Goal: Task Accomplishment & Management: Use online tool/utility

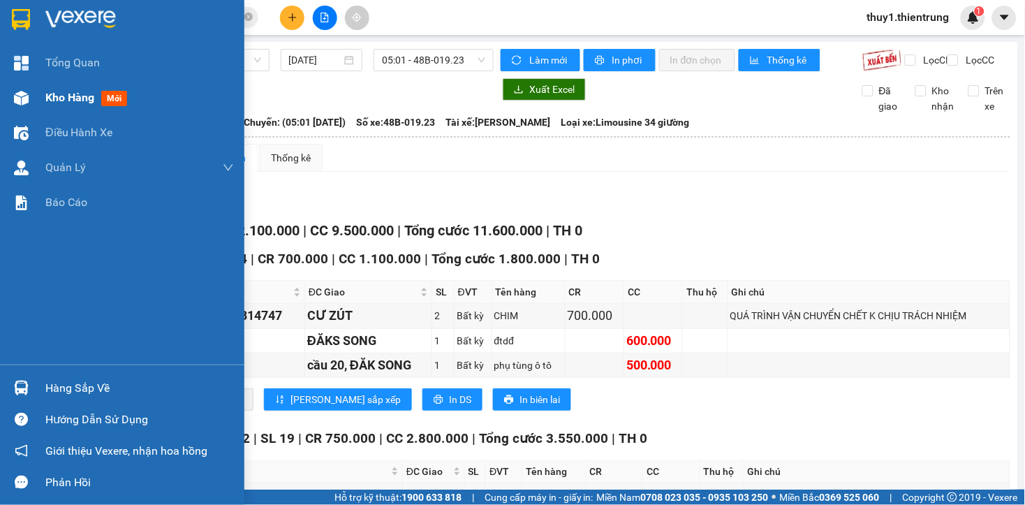
click at [16, 94] on div at bounding box center [21, 98] width 24 height 24
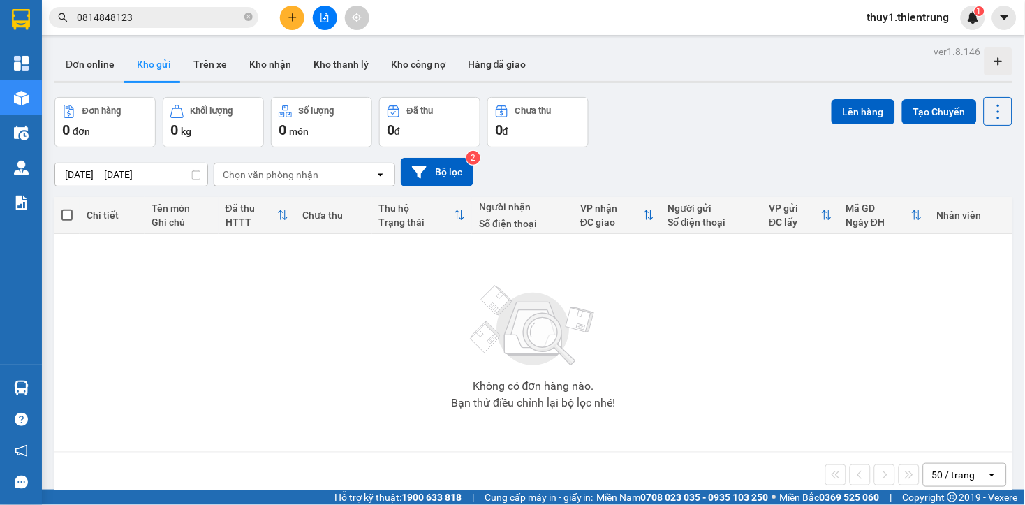
click at [325, 20] on icon "file-add" at bounding box center [325, 18] width 10 height 10
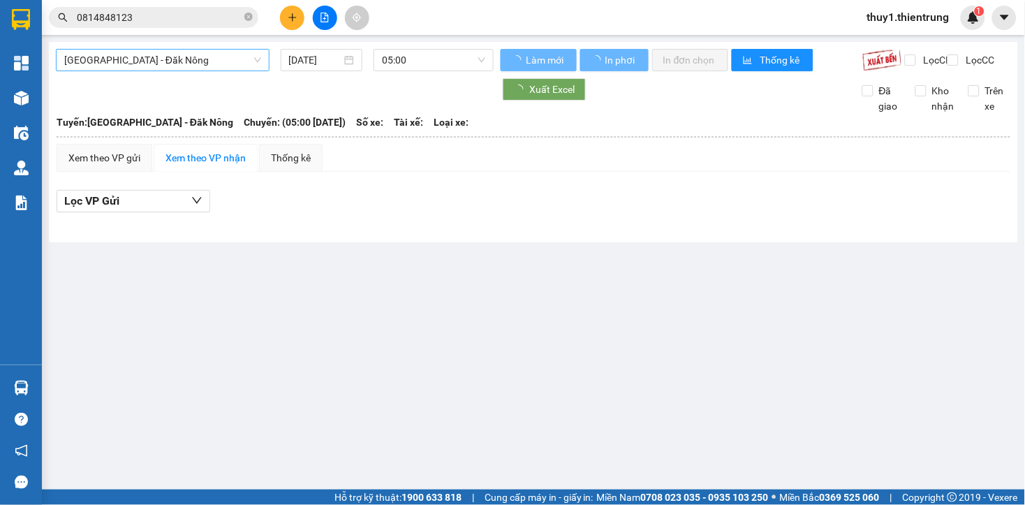
click at [186, 59] on span "[GEOGRAPHIC_DATA] - Đăk Nông" at bounding box center [162, 60] width 197 height 21
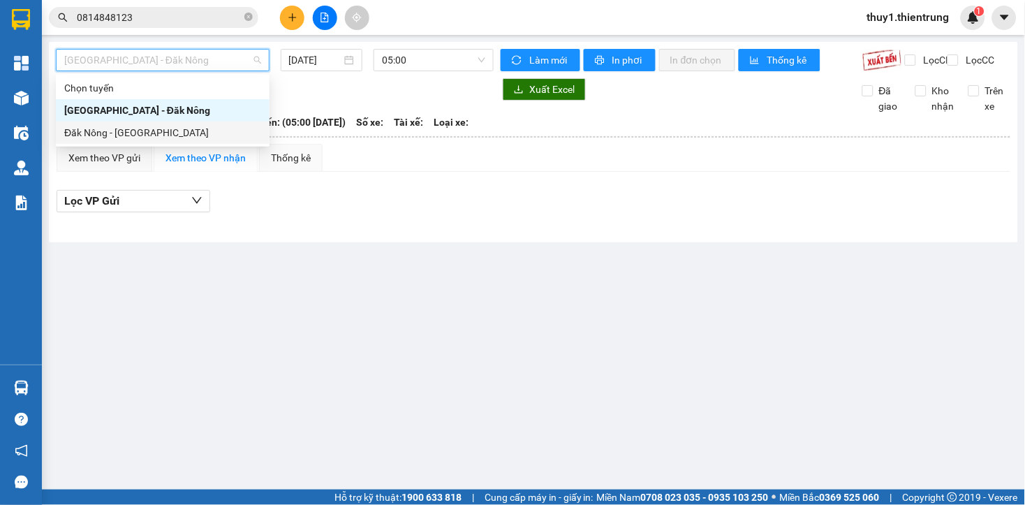
drag, startPoint x: 140, startPoint y: 129, endPoint x: 433, endPoint y: 74, distance: 298.3
click at [140, 128] on div "Đăk Nông - [GEOGRAPHIC_DATA]" at bounding box center [162, 132] width 197 height 15
type input "[DATE]"
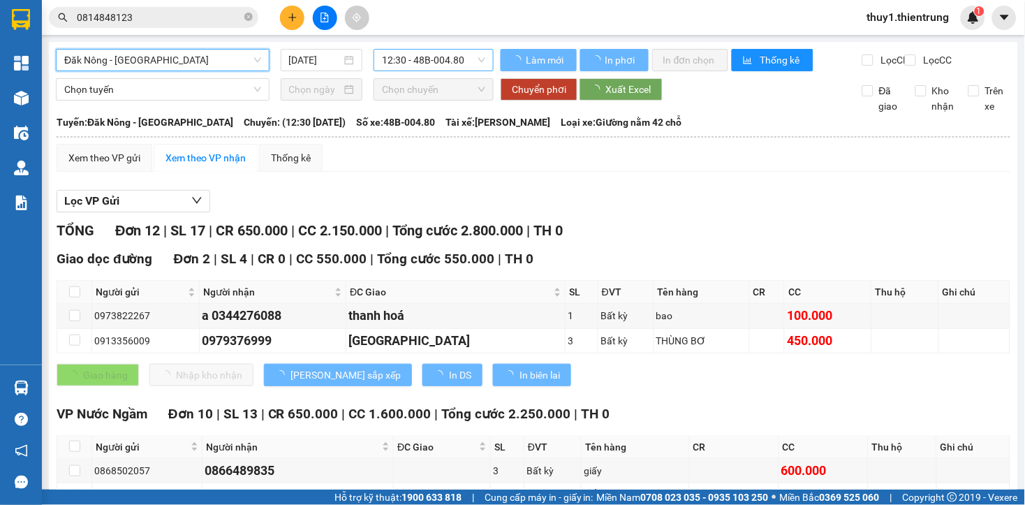
click at [421, 60] on span "12:30 - 48B-004.80" at bounding box center [433, 60] width 103 height 21
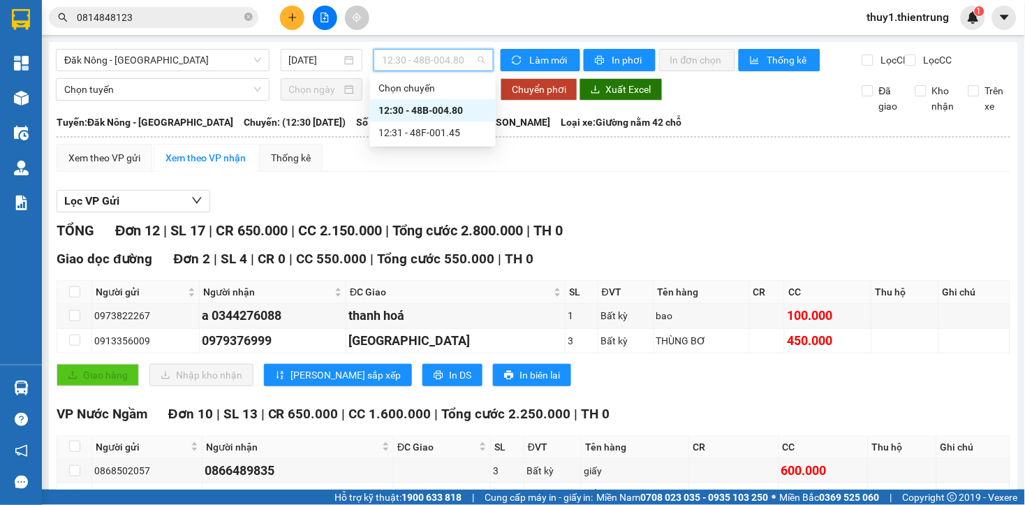
scroll to position [300, 0]
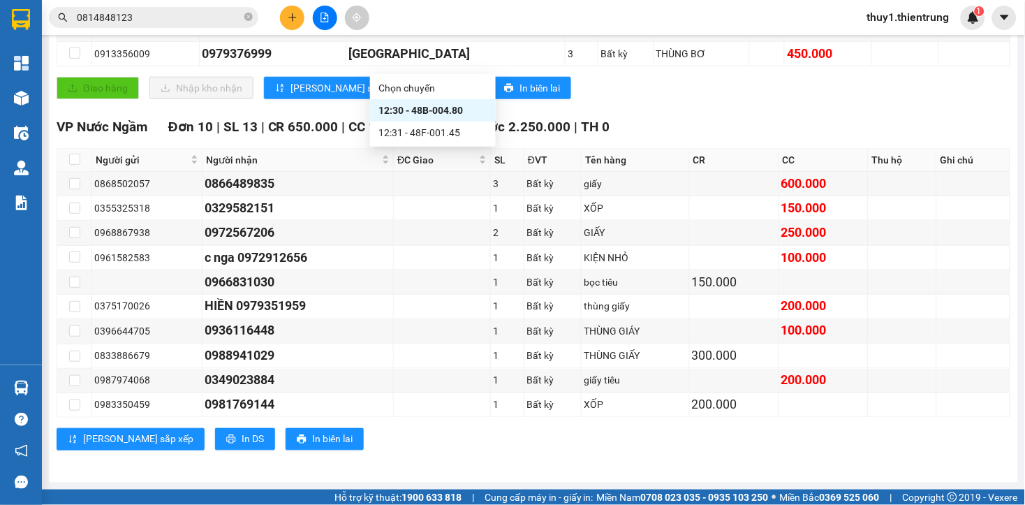
click at [429, 455] on div "VP Nước Ngầm Đơn 10 | SL 13 | CR 650.000 | CC 1.600.000 | Tổng cước 2.250.000…" at bounding box center [534, 289] width 954 height 345
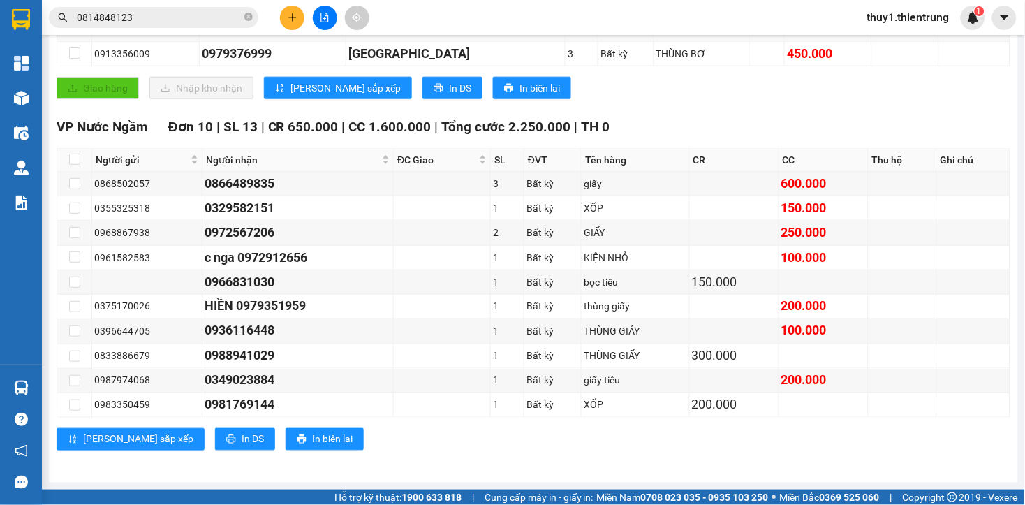
click at [644, 109] on div "TỔNG Đơn 12 | SL 17 | CR 650.000 | CC 2.150.000 | Tổng cước 2.800.000 | TH 0 Gi…" at bounding box center [534, 200] width 954 height 535
click at [73, 232] on input "checkbox" at bounding box center [74, 232] width 11 height 11
checkbox input "true"
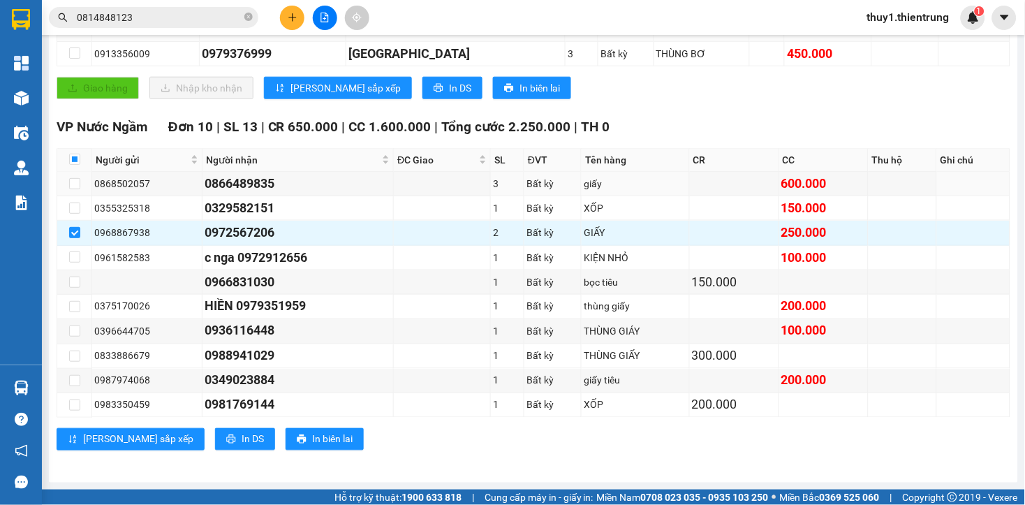
scroll to position [0, 0]
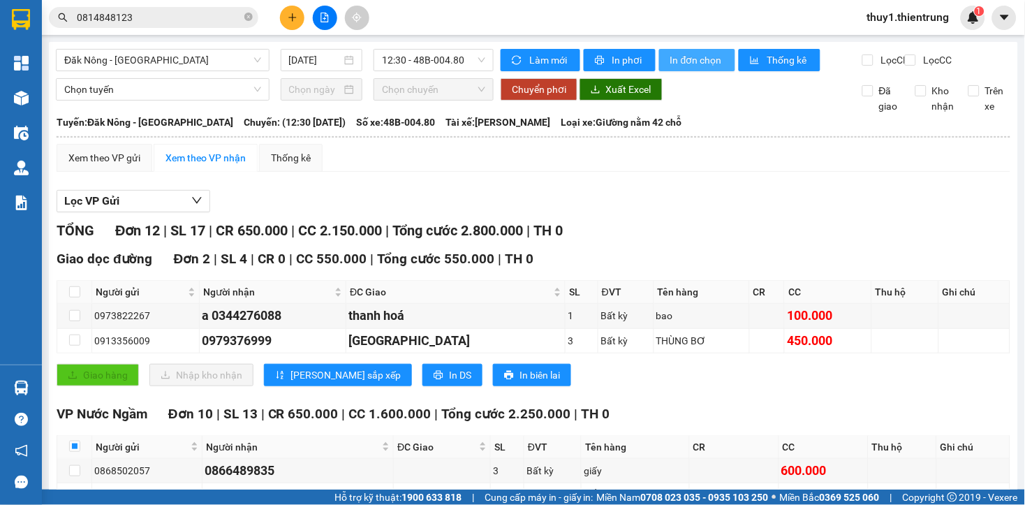
click at [684, 57] on span "In đơn chọn" at bounding box center [697, 59] width 54 height 15
click at [667, 237] on div "TỔNG Đơn 12 | SL 17 | CR 650.000 | CC 2.150.000 | Tổng cước 2.800.000 | TH 0" at bounding box center [534, 231] width 954 height 22
click at [663, 242] on div "TỔNG Đơn 12 | SL 17 | CR 650.000 | CC 2.150.000 | Tổng cước 2.800.000 | TH 0" at bounding box center [534, 231] width 954 height 22
click at [159, 66] on span "Đăk Nông - [GEOGRAPHIC_DATA]" at bounding box center [162, 60] width 197 height 21
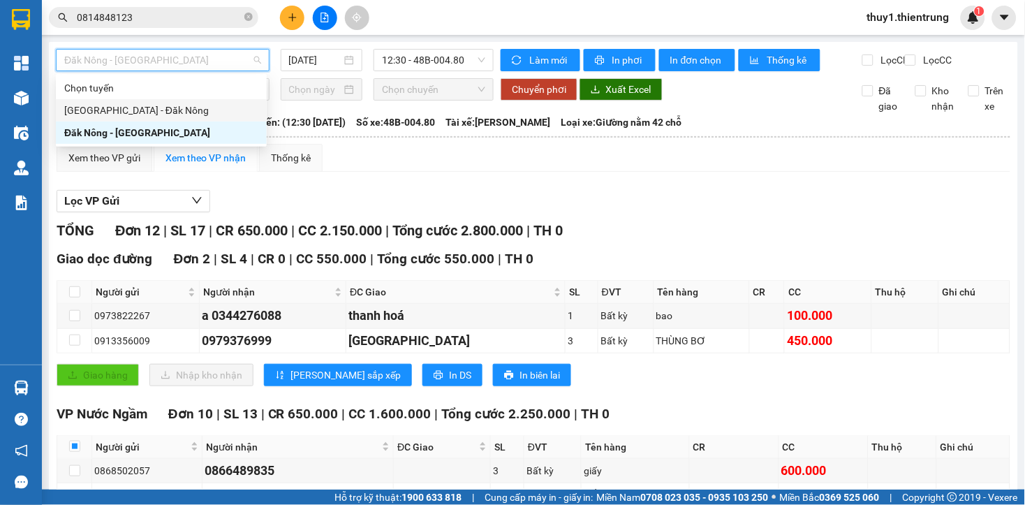
drag, startPoint x: 123, startPoint y: 108, endPoint x: 318, endPoint y: 92, distance: 196.1
click at [124, 108] on div "[GEOGRAPHIC_DATA] - Đăk Nông" at bounding box center [161, 110] width 194 height 15
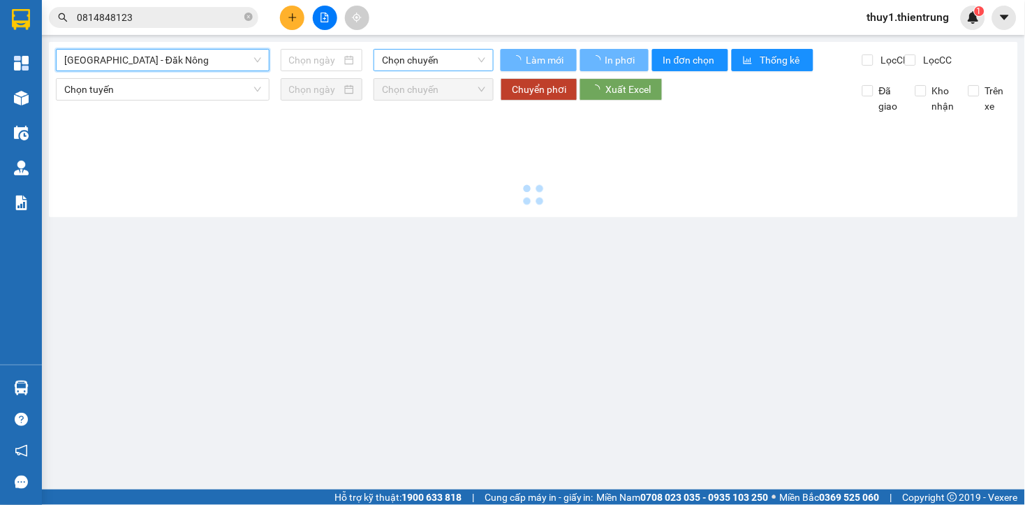
type input "[DATE]"
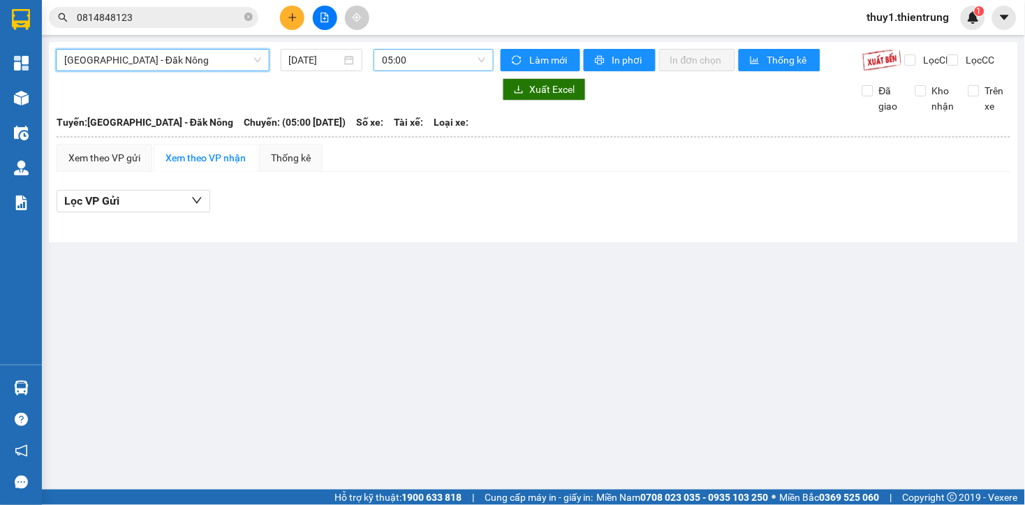
click at [417, 61] on span "05:00" at bounding box center [433, 60] width 103 height 21
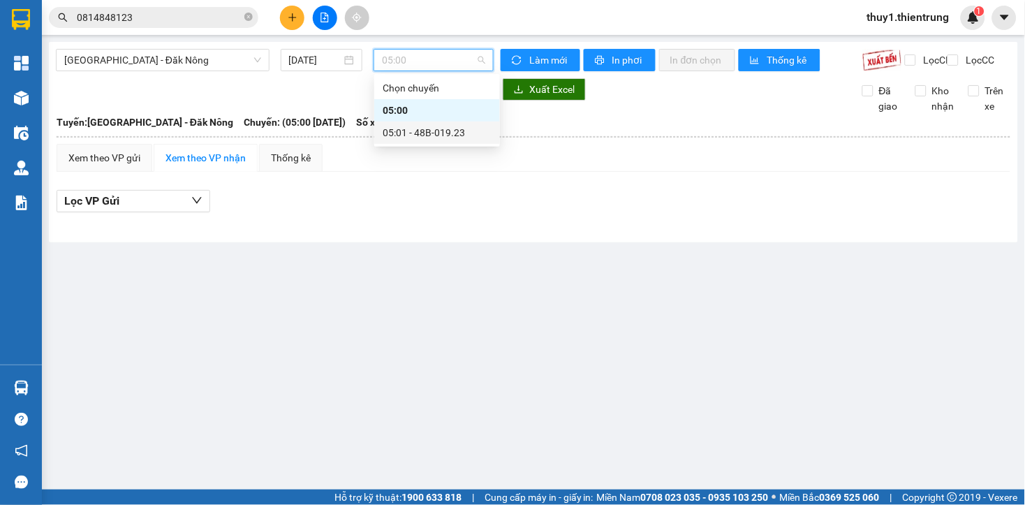
drag, startPoint x: 443, startPoint y: 133, endPoint x: 496, endPoint y: 441, distance: 312.4
click at [449, 143] on div "05:01 - 48B-019.23" at bounding box center [437, 132] width 126 height 22
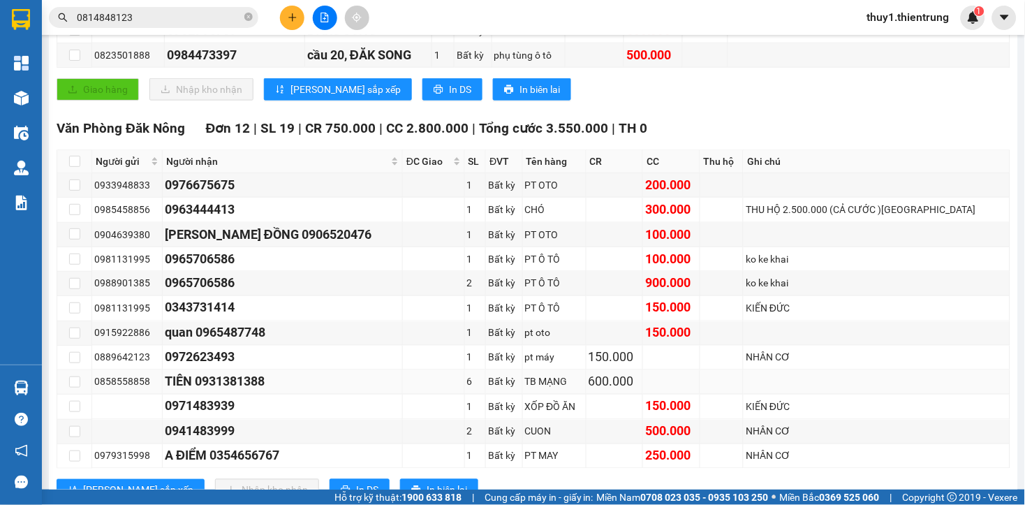
scroll to position [387, 0]
